Goal: Check status

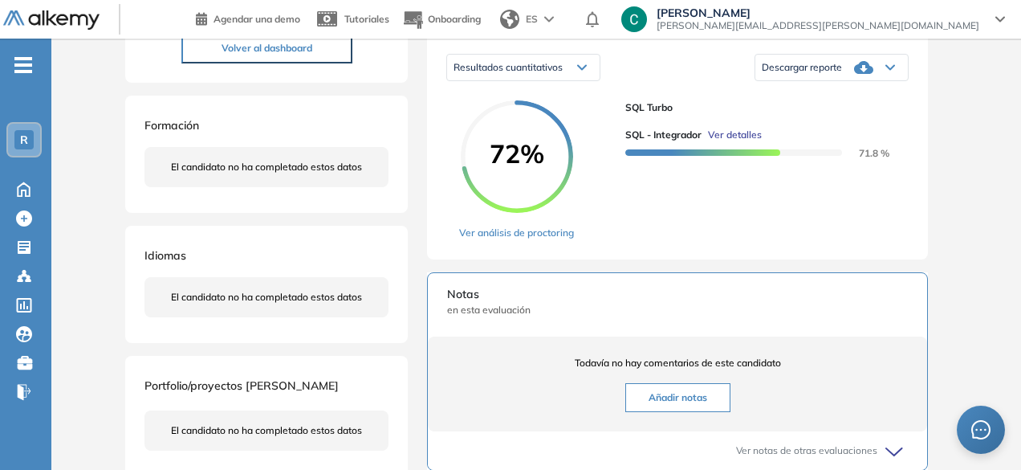
scroll to position [247, 0]
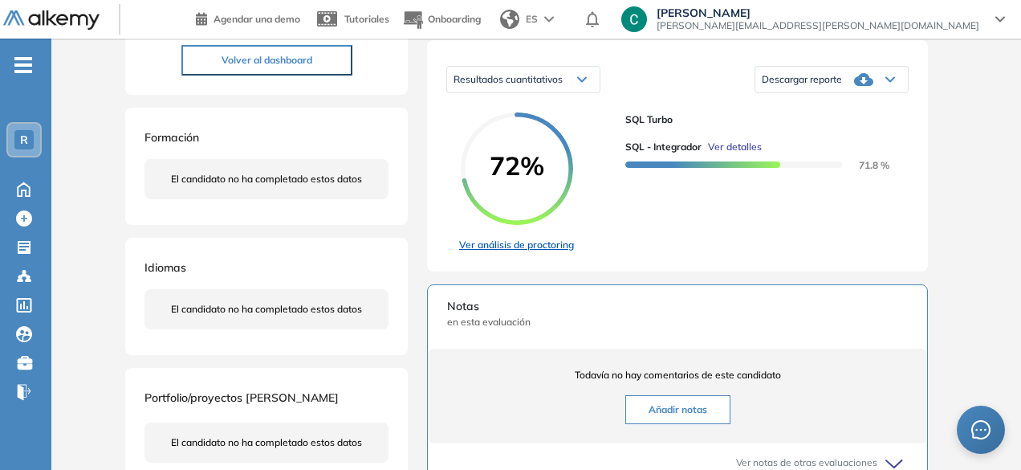
click at [501, 252] on link "Ver análisis de proctoring" at bounding box center [516, 245] width 115 height 14
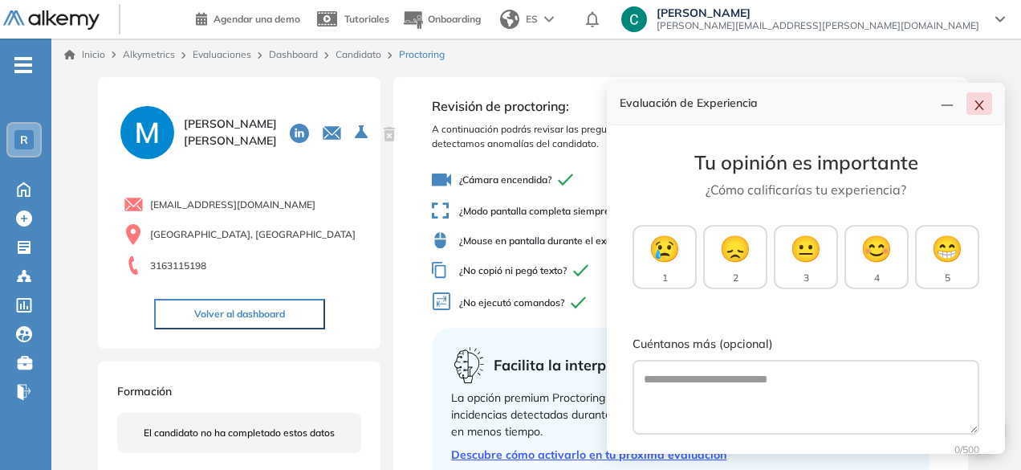
click at [982, 103] on icon "close" at bounding box center [979, 105] width 13 height 13
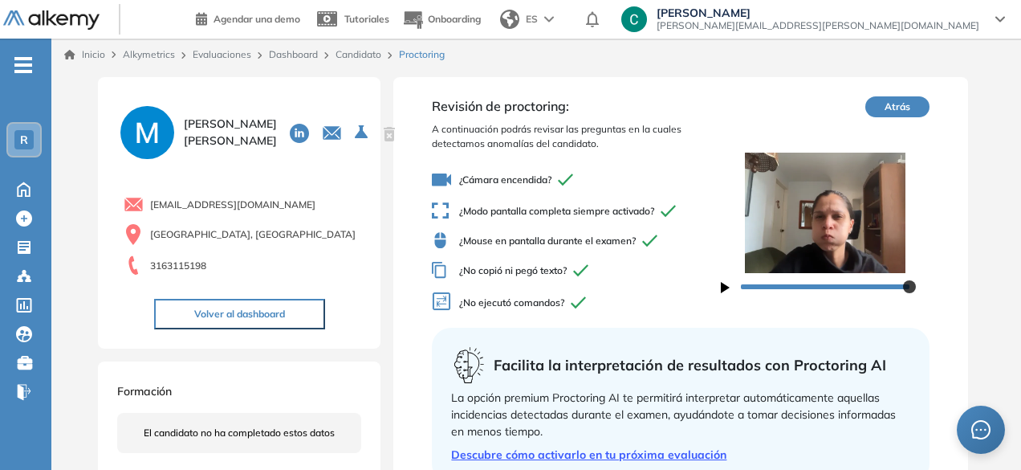
click at [726, 291] on icon "button" at bounding box center [725, 287] width 9 height 11
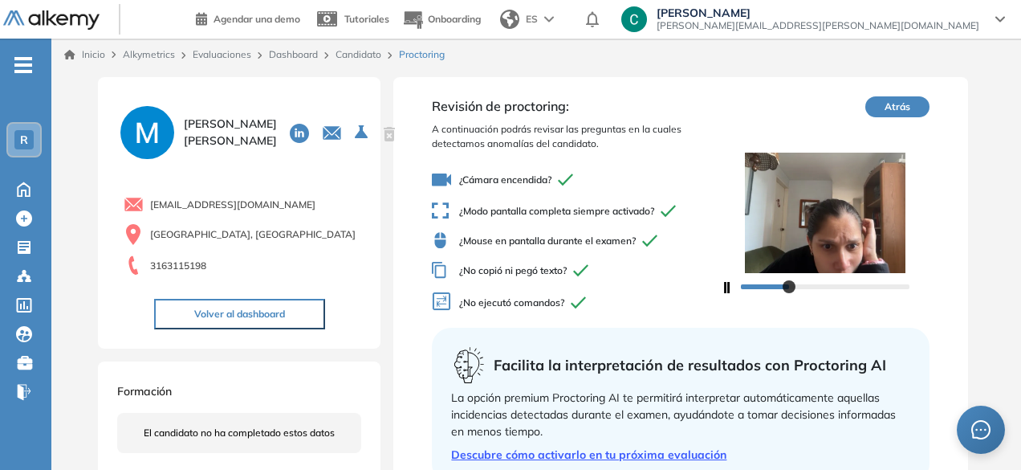
click at [897, 110] on button "Atrás" at bounding box center [897, 106] width 64 height 21
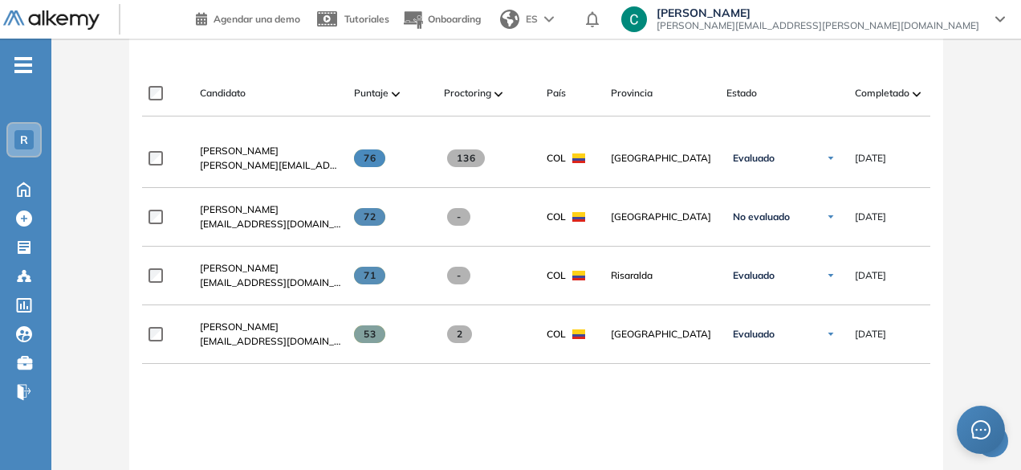
scroll to position [512, 0]
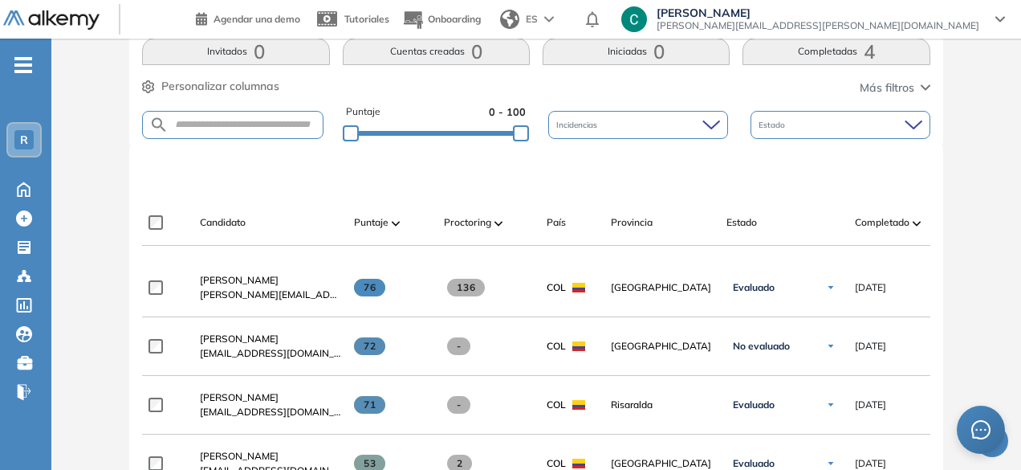
scroll to position [344, 0]
click at [812, 135] on div "Estado" at bounding box center [840, 126] width 180 height 28
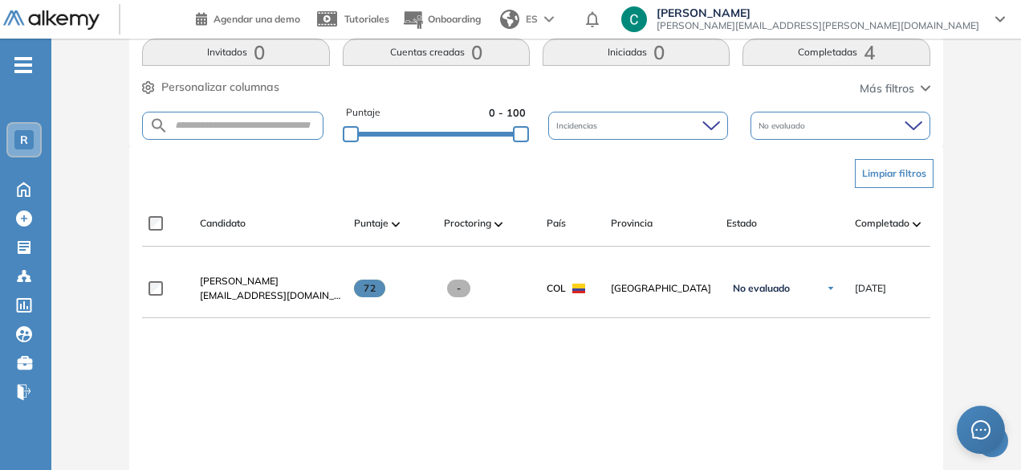
click at [453, 345] on div "**********" at bounding box center [535, 423] width 787 height 328
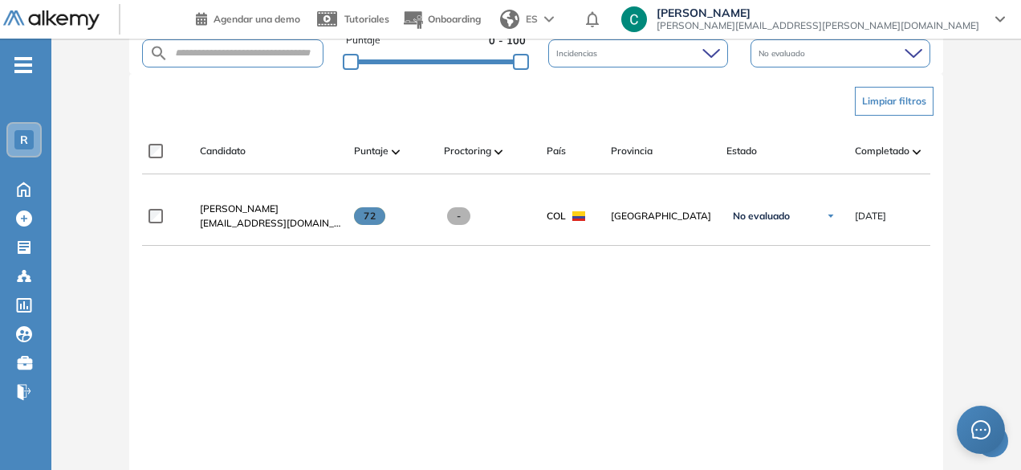
scroll to position [517, 0]
